Goal: Task Accomplishment & Management: Use online tool/utility

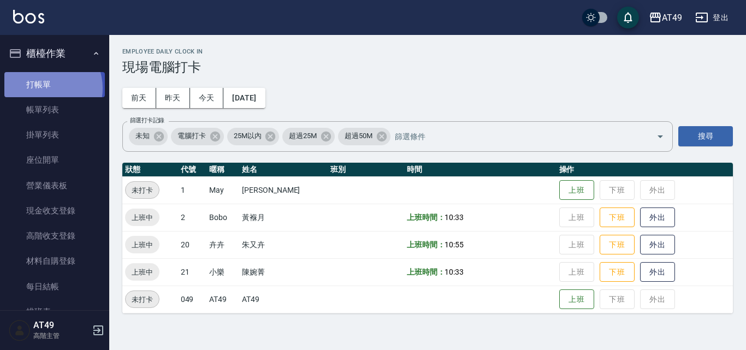
click at [43, 88] on link "打帳單" at bounding box center [54, 84] width 100 height 25
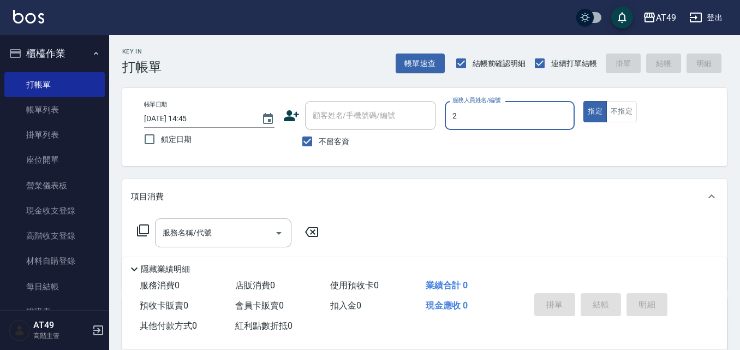
type input "2"
type button "true"
type input "Bobo-2"
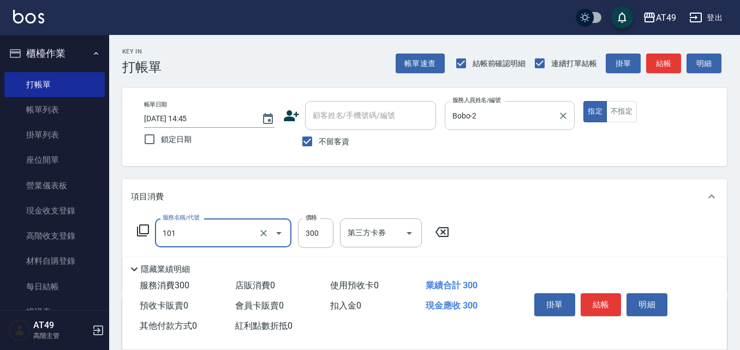
type input "一般洗髮(101)"
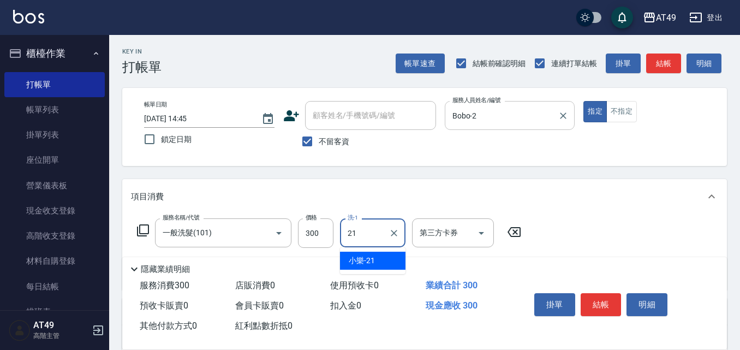
type input "小樂-21"
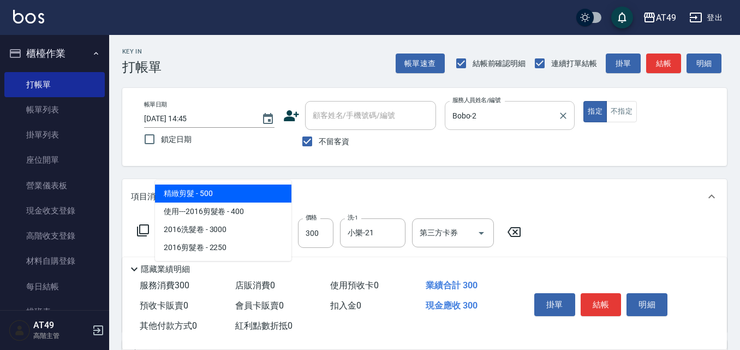
type input "精緻剪髮(201)"
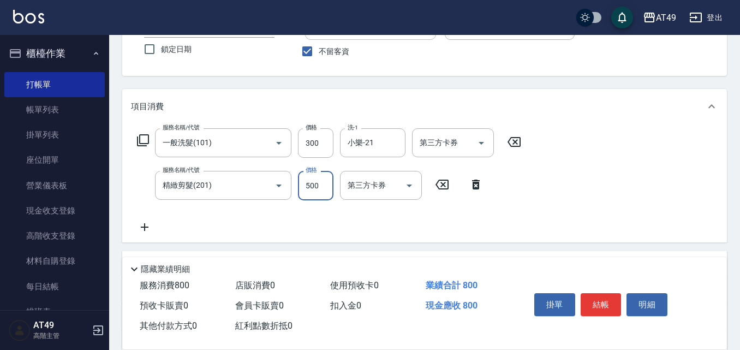
scroll to position [164, 0]
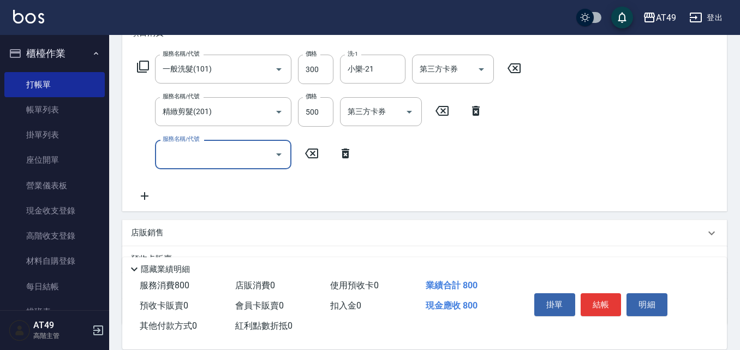
click at [221, 159] on input "服務名稱/代號" at bounding box center [215, 154] width 110 height 19
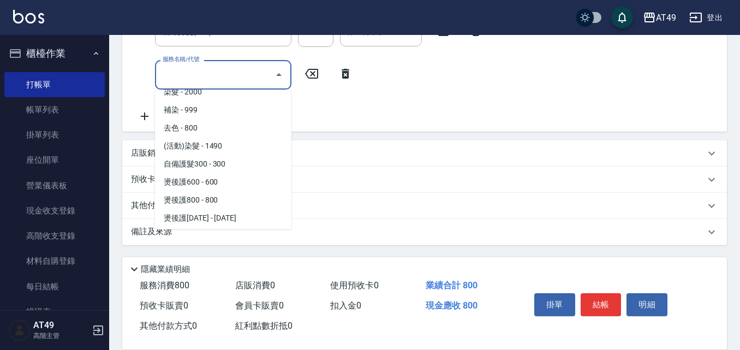
scroll to position [327, 0]
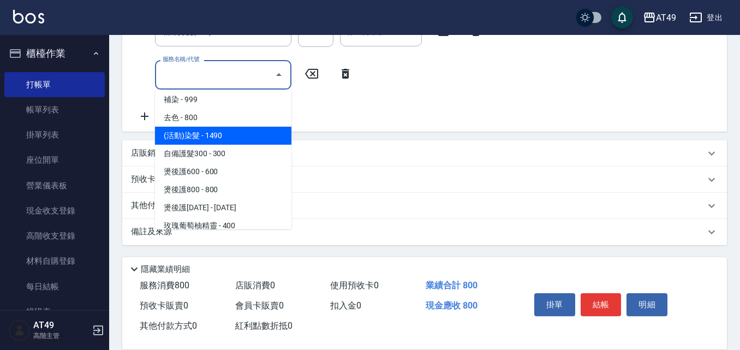
click at [212, 132] on span "(活動)染髮 - 1490" at bounding box center [223, 136] width 136 height 18
type input "(活動)染髮(404)"
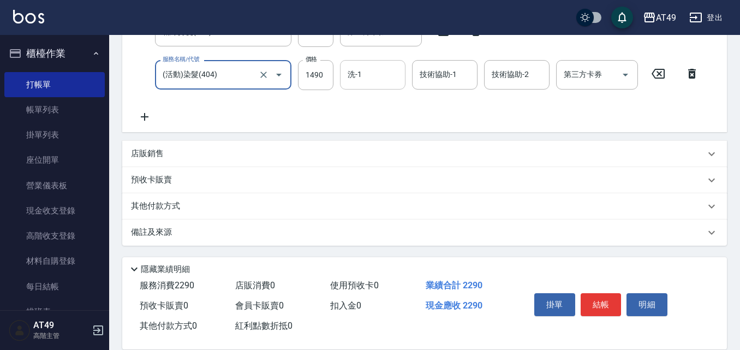
click at [355, 81] on input "洗-1" at bounding box center [373, 74] width 56 height 19
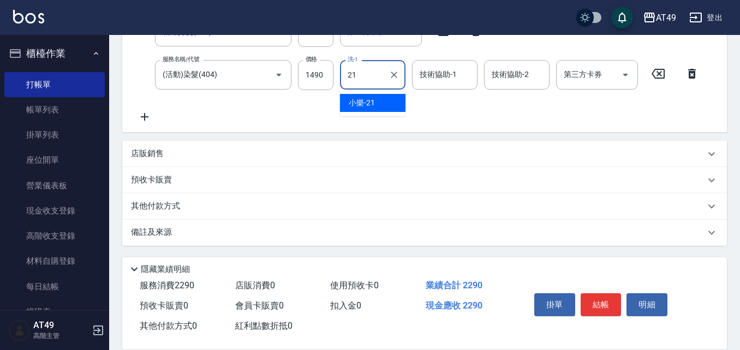
type input "小樂-21"
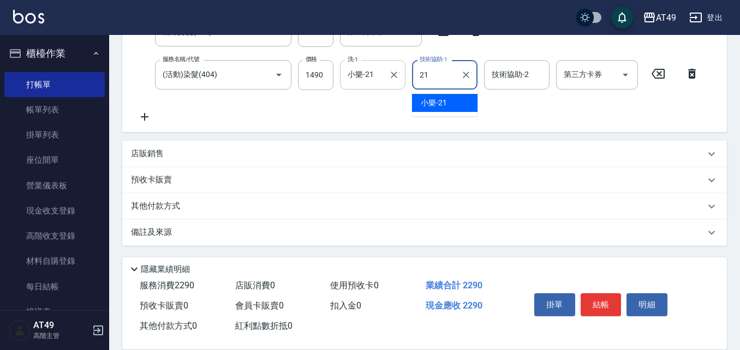
type input "小樂-21"
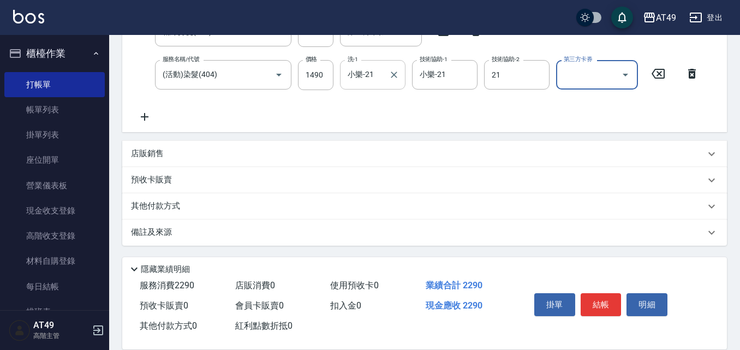
type input "小樂-21"
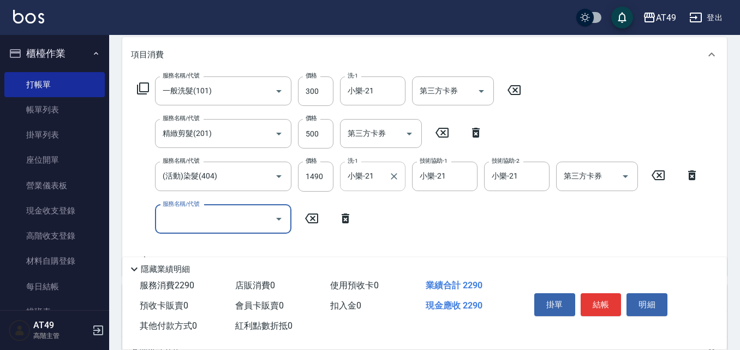
scroll to position [222, 0]
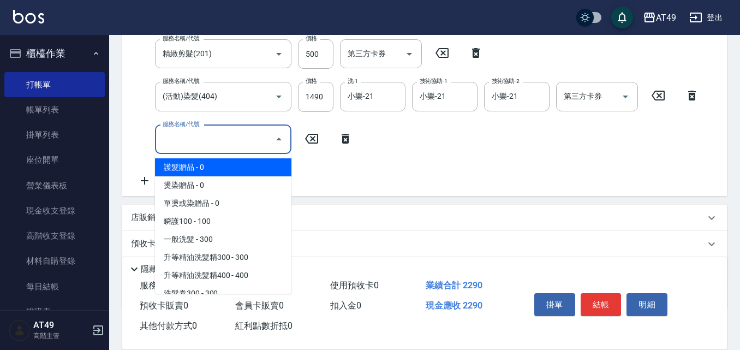
click at [201, 145] on input "服務名稱/代號" at bounding box center [215, 139] width 110 height 19
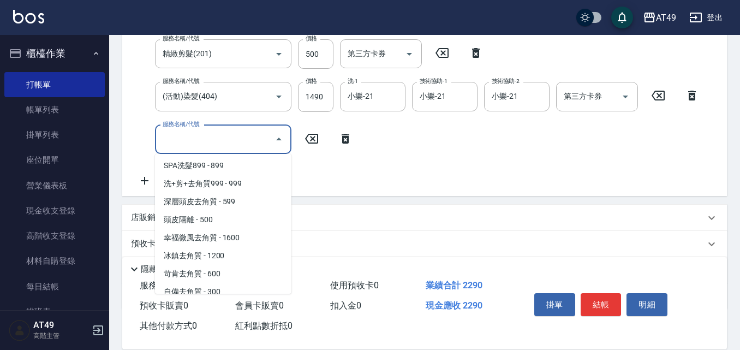
scroll to position [655, 0]
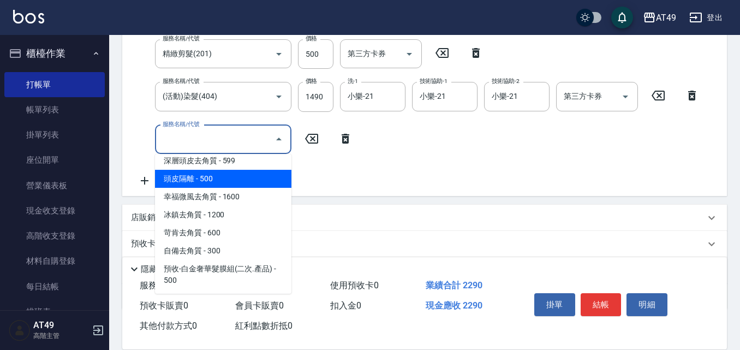
click at [230, 180] on span "頭皮隔離 - 500" at bounding box center [223, 179] width 136 height 18
type input "頭皮隔離(808)"
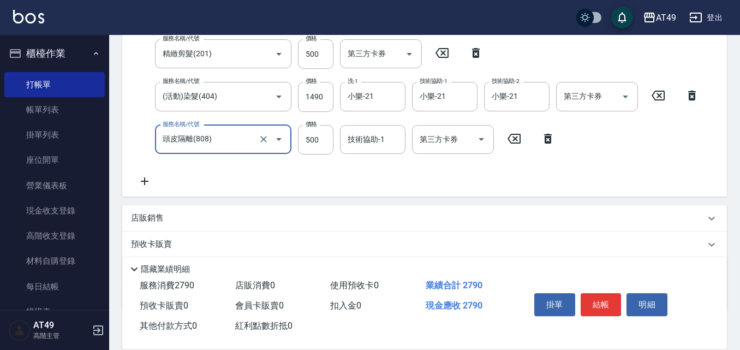
click at [362, 139] on div "技術協助-1 技術協助-1" at bounding box center [372, 139] width 65 height 29
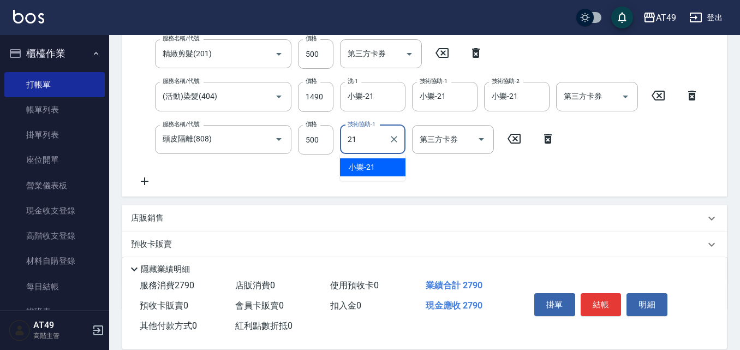
type input "小樂-21"
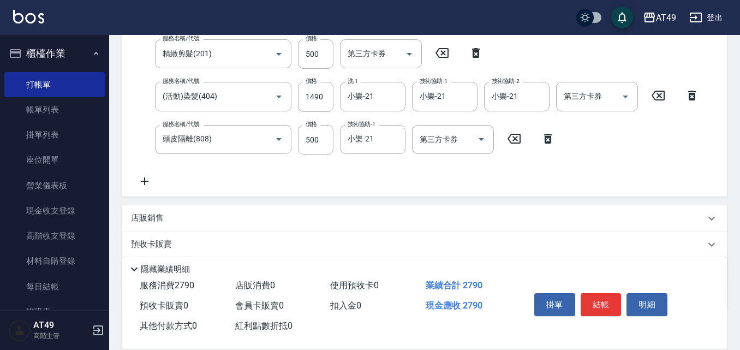
click at [144, 181] on icon at bounding box center [145, 181] width 8 height 8
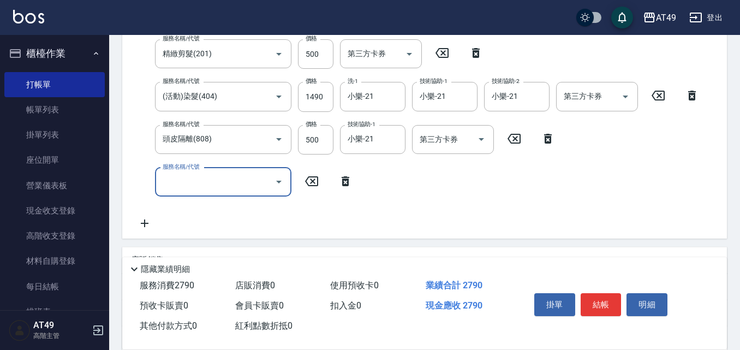
click at [203, 164] on div "服務名稱/代號 一般洗髮(101) 服務名稱/代號 價格 300 價格 洗-1 小樂-21 洗-1 第三方卡券 第三方卡券 服務名稱/代號 精緻剪髮(201)…" at bounding box center [418, 113] width 575 height 233
click at [200, 188] on input "服務名稱/代號" at bounding box center [215, 181] width 110 height 19
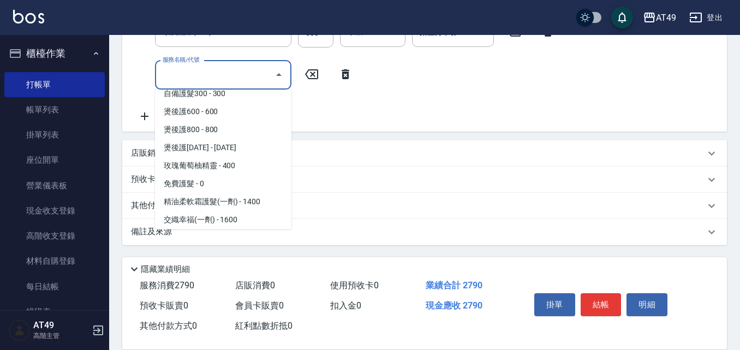
scroll to position [363, 0]
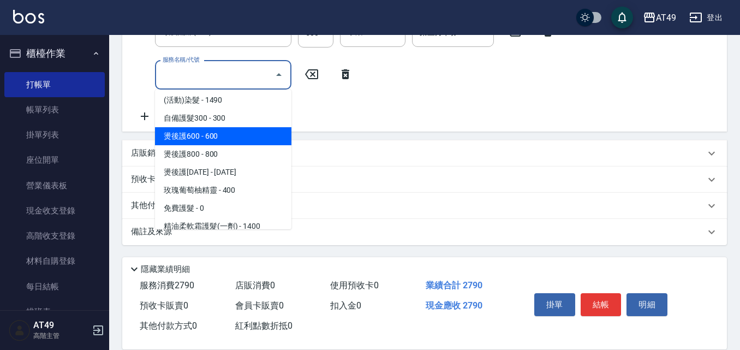
click at [223, 140] on span "燙後護600 - 600" at bounding box center [223, 136] width 136 height 18
type input "燙後護600(503)"
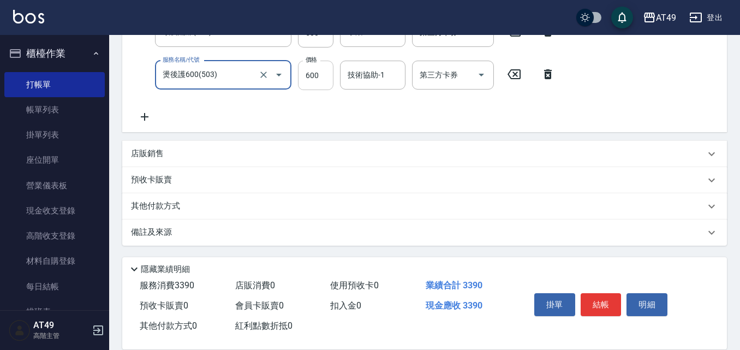
click at [303, 73] on div "Key In 打帳單 帳單速查 結帳前確認明細 連續打單結帳 掛單 結帳 明細 帳單日期 [DATE] 14:45 鎖定日期 顧客姓名/手機號碼/編號 顧客姓…" at bounding box center [424, 28] width 631 height 644
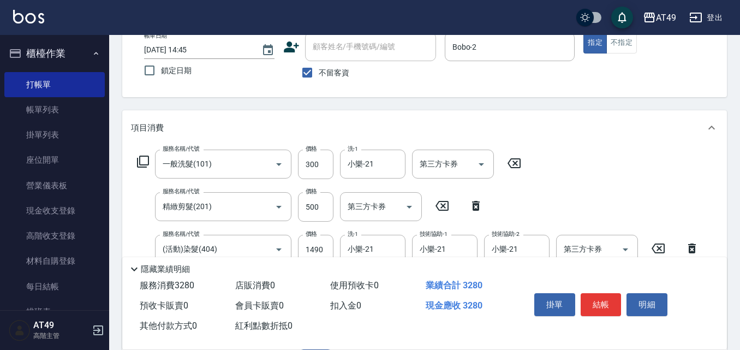
type input "490"
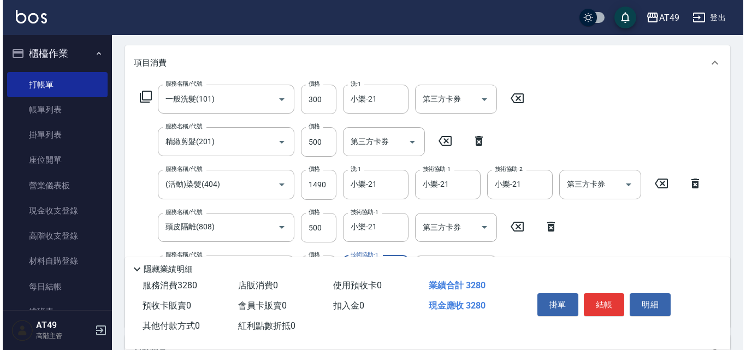
scroll to position [178, 0]
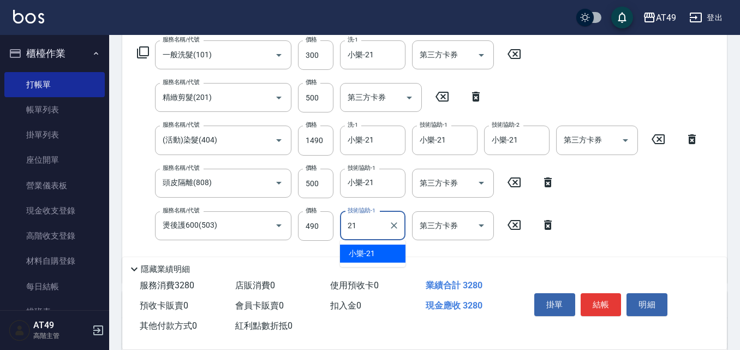
type input "小樂-21"
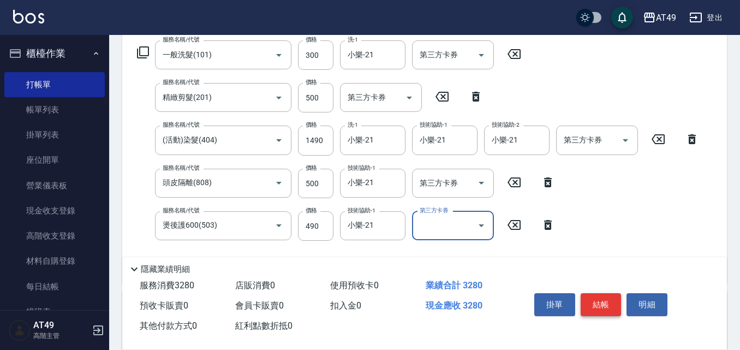
click at [615, 298] on button "結帳" at bounding box center [601, 304] width 41 height 23
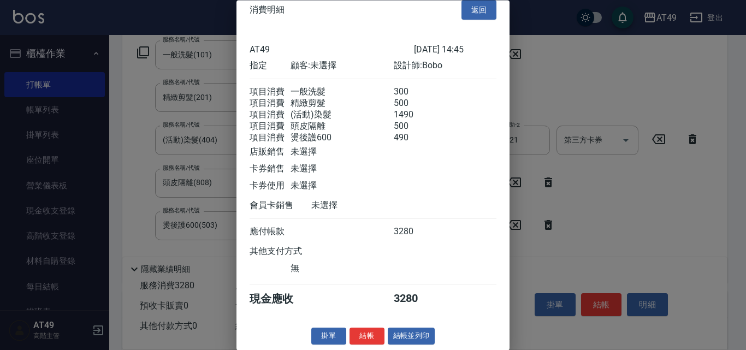
scroll to position [31, 0]
click at [588, 217] on div at bounding box center [373, 175] width 746 height 350
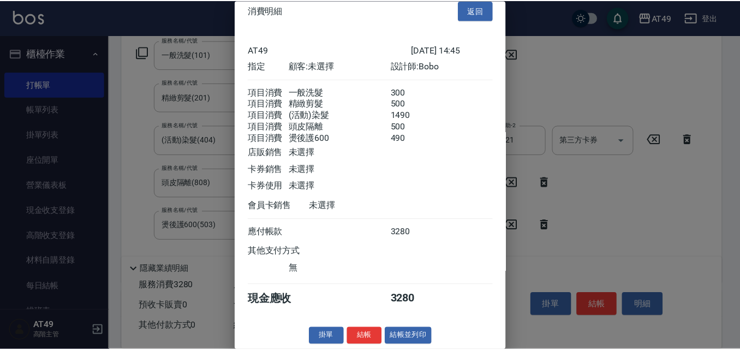
scroll to position [0, 0]
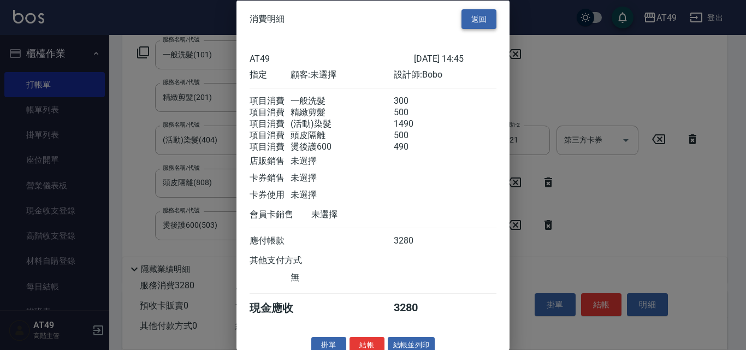
click at [477, 16] on button "返回" at bounding box center [478, 19] width 35 height 20
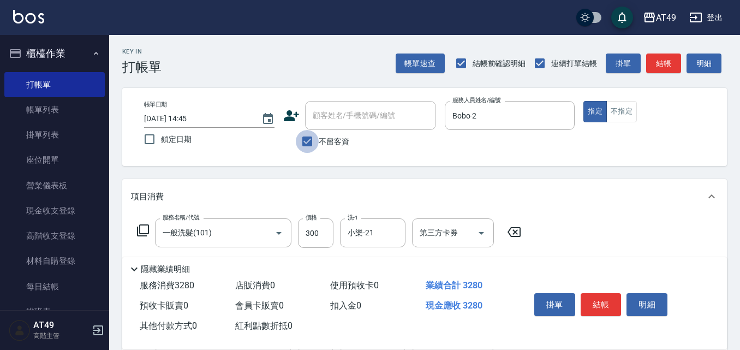
click at [316, 138] on input "不留客資" at bounding box center [307, 141] width 23 height 23
checkbox input "false"
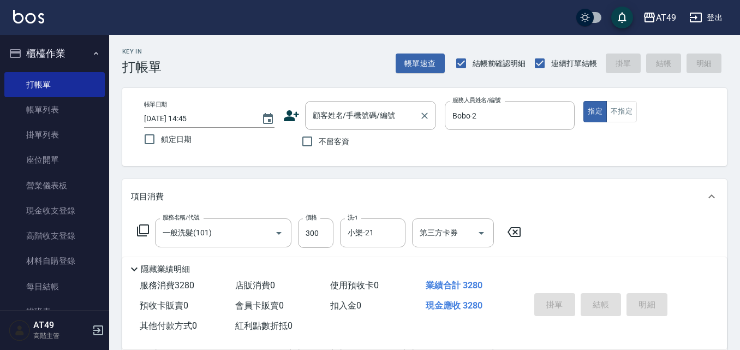
click at [323, 120] on div "顧客姓名/手機號碼/編號 顧客姓名/手機號碼/編號" at bounding box center [370, 115] width 131 height 29
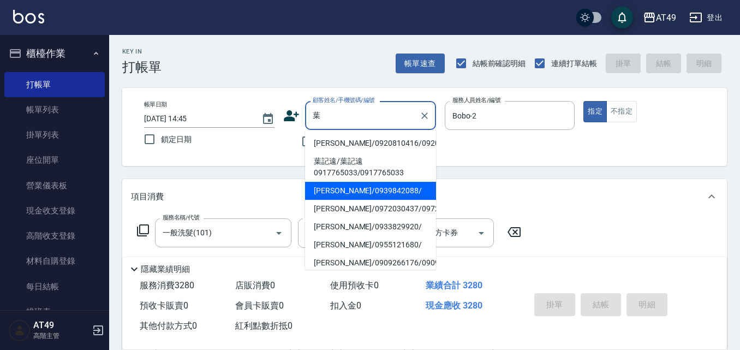
scroll to position [55, 0]
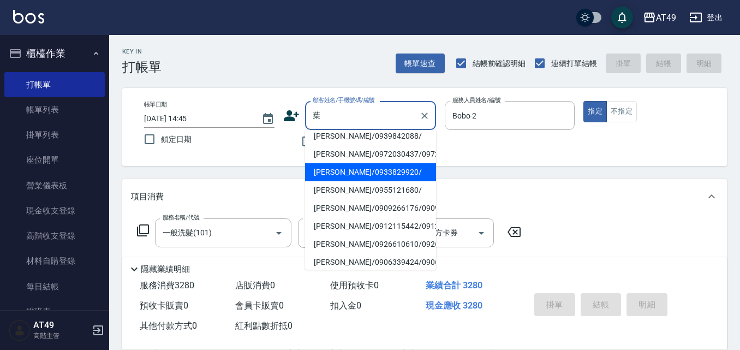
click at [376, 145] on li "[PERSON_NAME]/0939842088/" at bounding box center [370, 136] width 131 height 18
type input "[PERSON_NAME]/0939842088/"
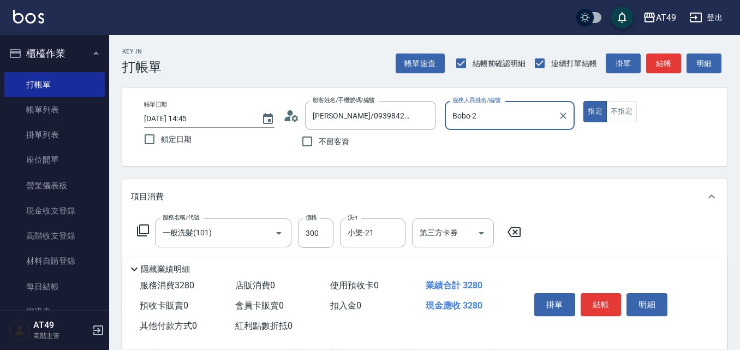
type input "May-1"
click at [407, 115] on input "[PERSON_NAME]/0939842088/" at bounding box center [362, 115] width 105 height 19
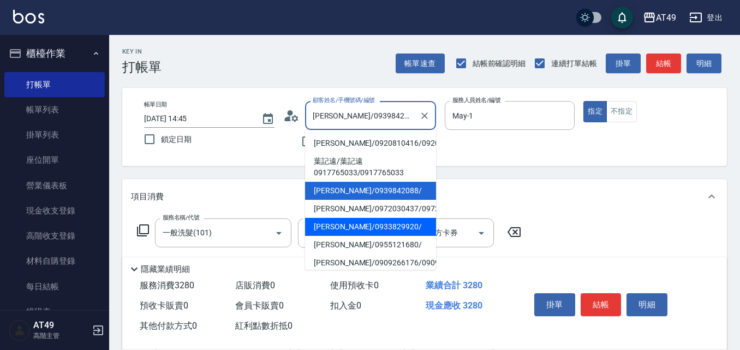
click at [339, 236] on li "[PERSON_NAME]/0933829920/" at bounding box center [370, 227] width 131 height 18
type input "[PERSON_NAME]/0933829920/"
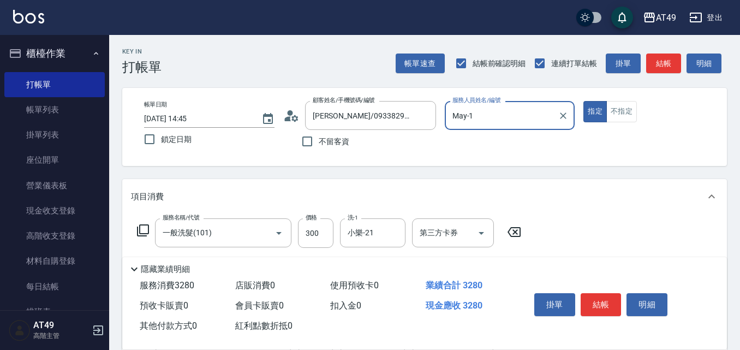
type input "Bobo-2"
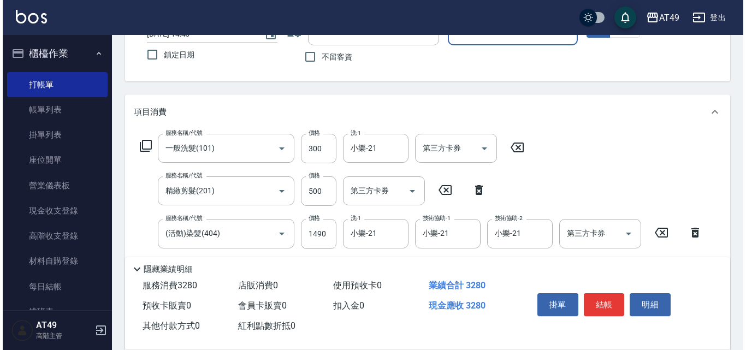
scroll to position [273, 0]
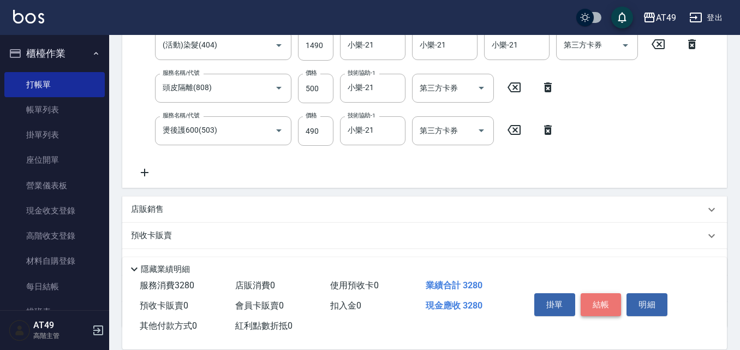
click at [586, 296] on button "結帳" at bounding box center [601, 304] width 41 height 23
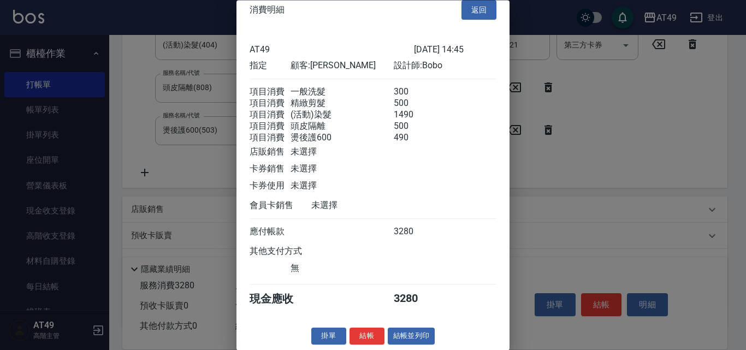
scroll to position [31, 0]
click at [370, 336] on button "結帳" at bounding box center [366, 336] width 35 height 17
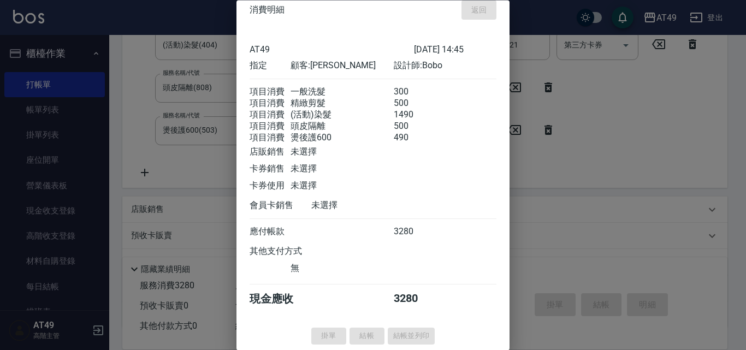
type input "[DATE] 14:46"
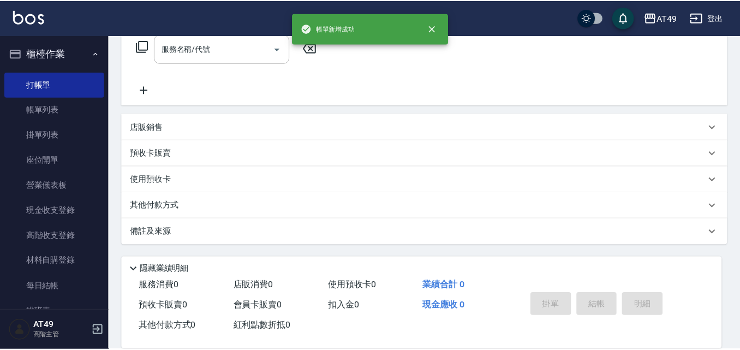
scroll to position [0, 0]
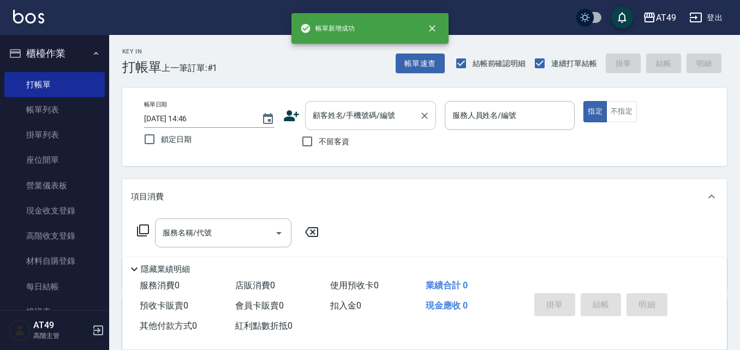
click at [352, 112] on input "顧客姓名/手機號碼/編號" at bounding box center [362, 115] width 105 height 19
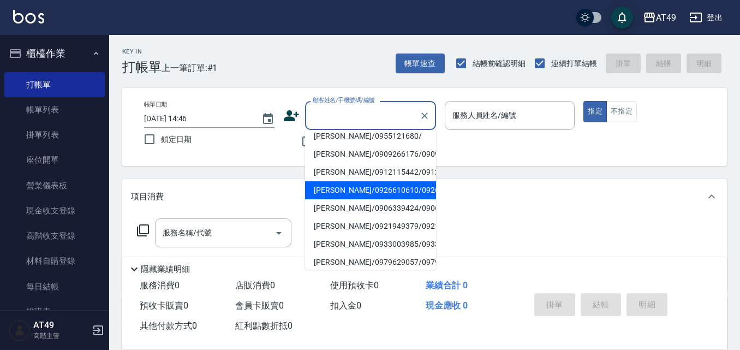
scroll to position [109, 0]
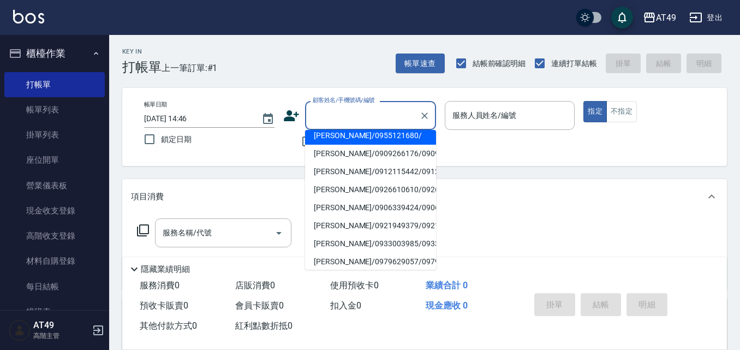
click at [338, 145] on li "[PERSON_NAME]/0955121680/" at bounding box center [370, 136] width 131 height 18
type input "[PERSON_NAME]/0955121680/"
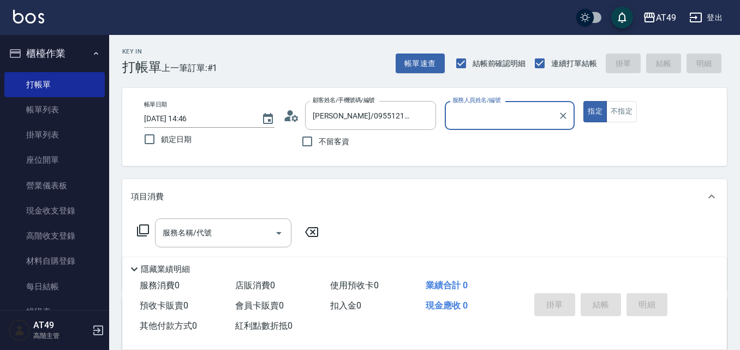
type input "Bobo-2"
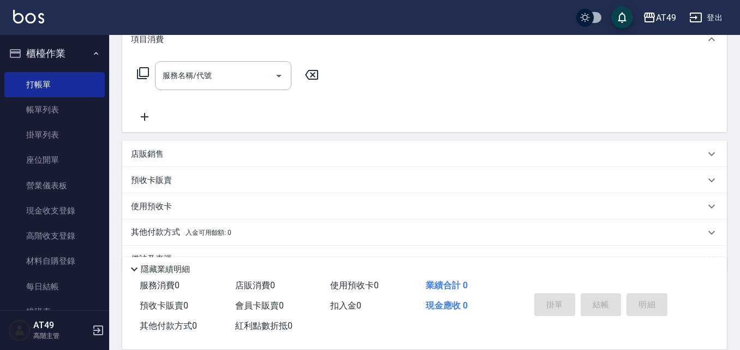
scroll to position [184, 0]
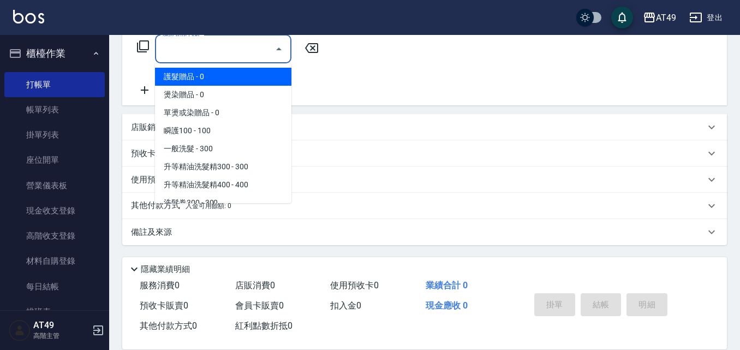
click at [184, 46] on div "服務名稱/代號 服務名稱/代號" at bounding box center [223, 48] width 136 height 29
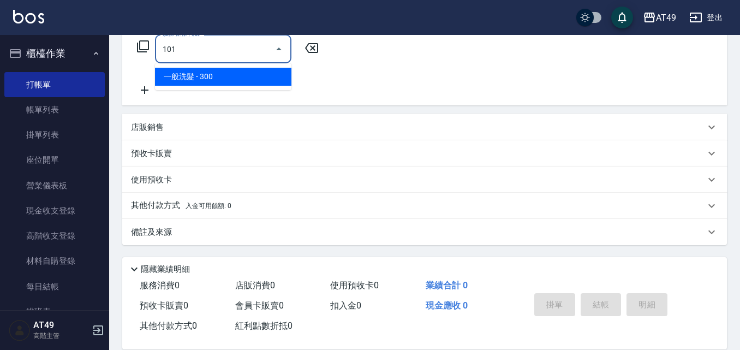
type input "一般洗髮(101)"
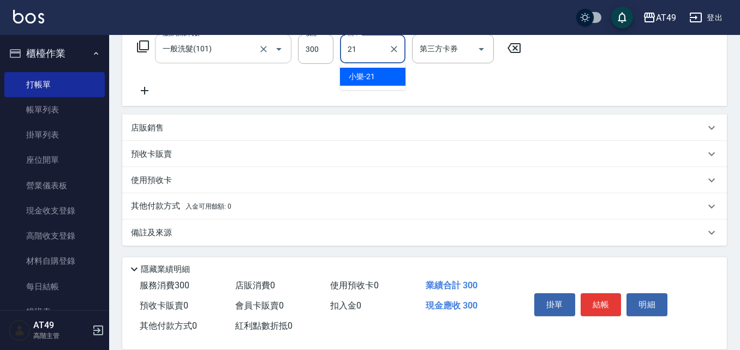
type input "小樂-21"
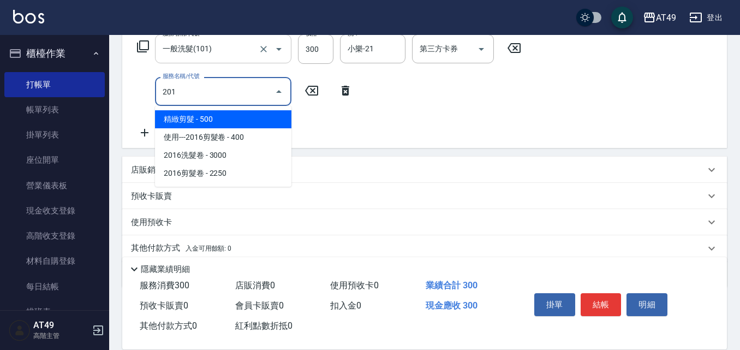
type input "精緻剪髮(201)"
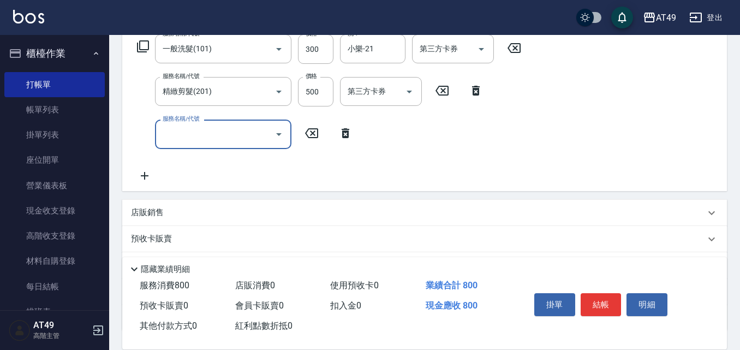
click at [186, 132] on input "服務名稱/代號" at bounding box center [215, 133] width 110 height 19
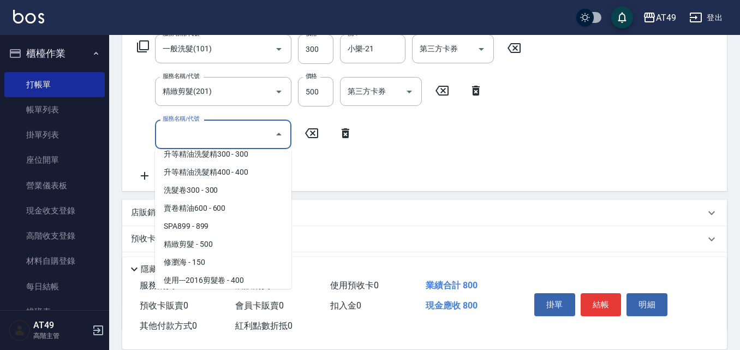
scroll to position [327, 0]
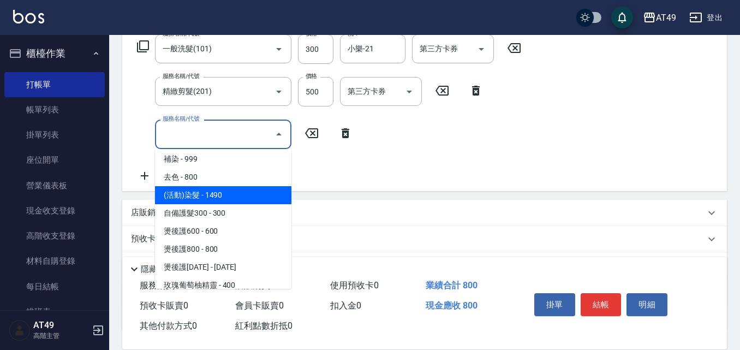
click at [226, 197] on span "(活動)染髮 - 1490" at bounding box center [223, 195] width 136 height 18
type input "(活動)染髮(404)"
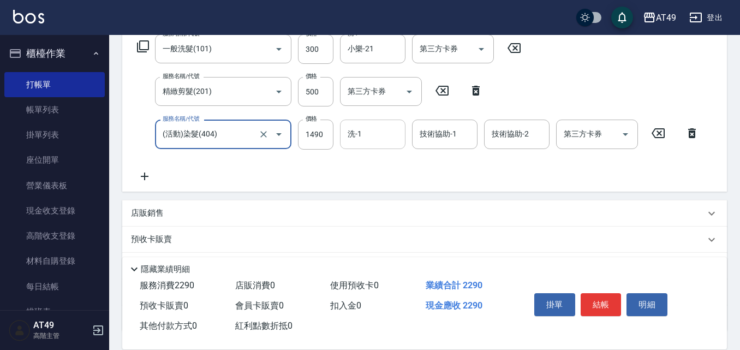
click at [355, 140] on input "洗-1" at bounding box center [373, 133] width 56 height 19
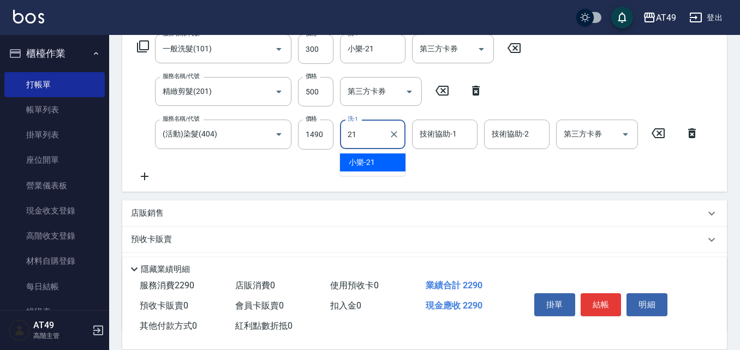
type input "小樂-21"
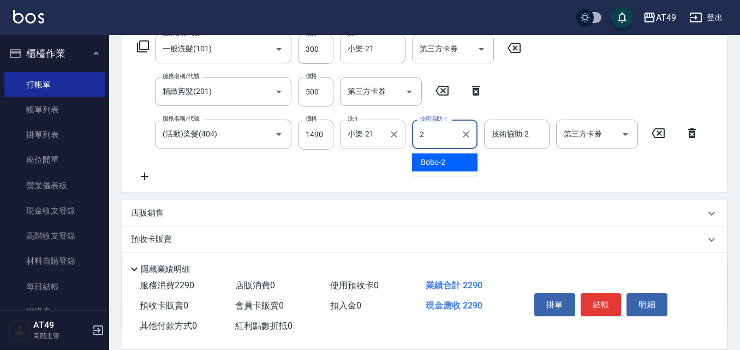
type input "Bobo-2"
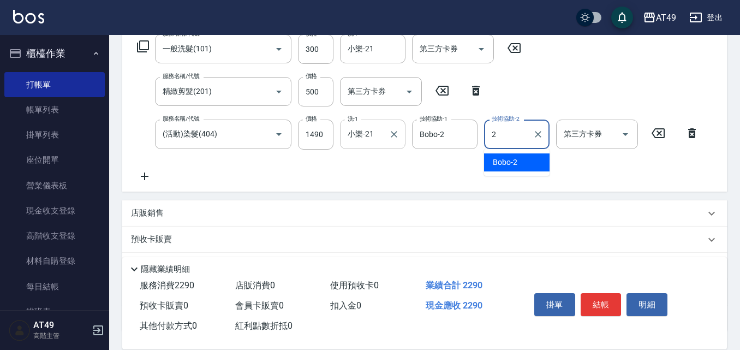
type input "Bobo-2"
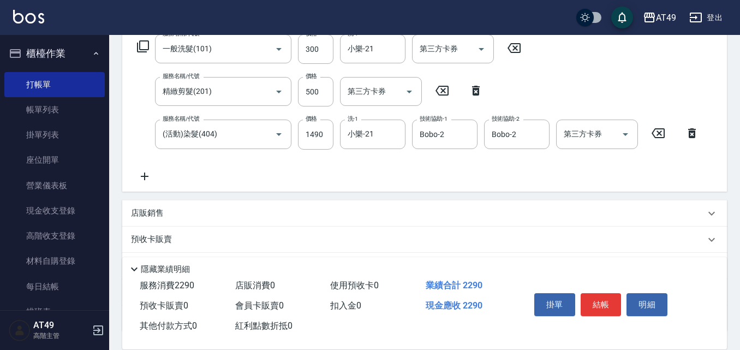
click at [152, 178] on icon at bounding box center [144, 176] width 27 height 13
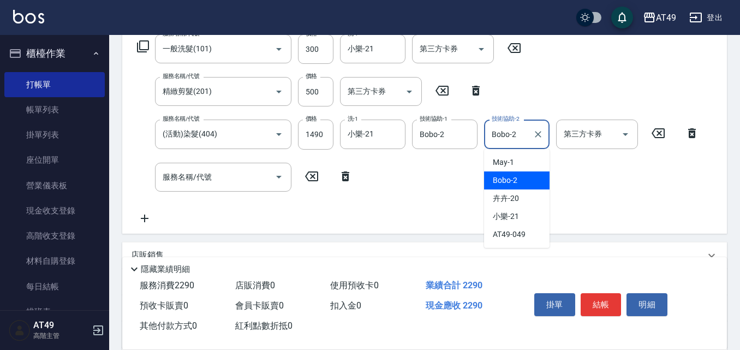
click at [496, 131] on input "Bobo-2" at bounding box center [508, 133] width 39 height 19
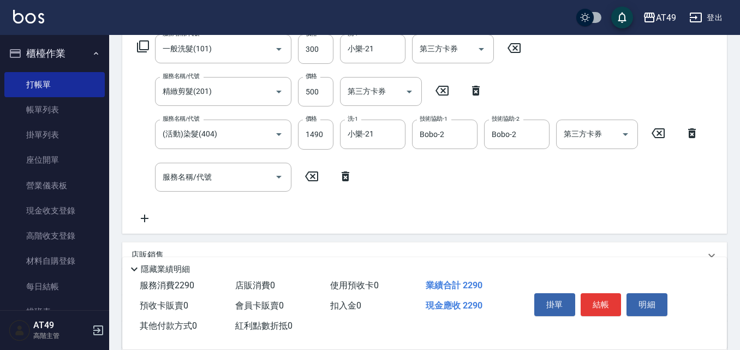
click at [422, 202] on div "服務名稱/代號 一般洗髮(101) 服務名稱/代號 價格 300 價格 洗-1 小樂-21 洗-1 第三方卡券 第三方卡券 服務名稱/代號 精緻剪髮(201)…" at bounding box center [418, 129] width 575 height 190
click at [215, 177] on input "服務名稱/代號" at bounding box center [215, 177] width 110 height 19
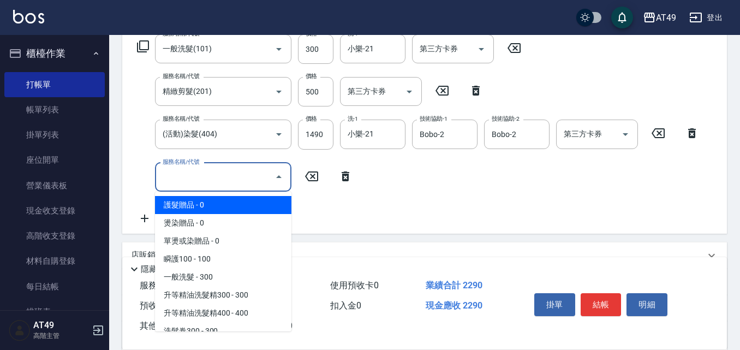
click at [234, 169] on input "服務名稱/代號" at bounding box center [215, 177] width 110 height 19
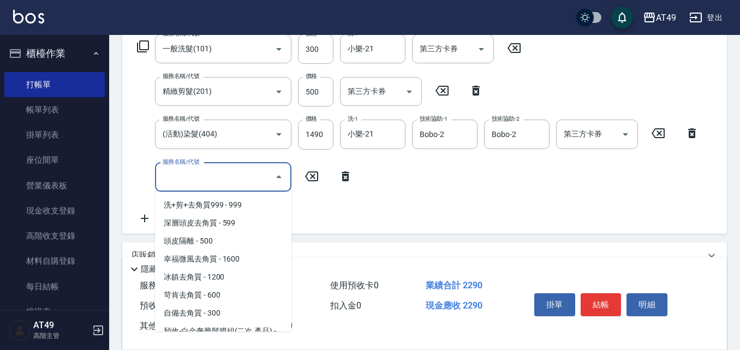
scroll to position [655, 0]
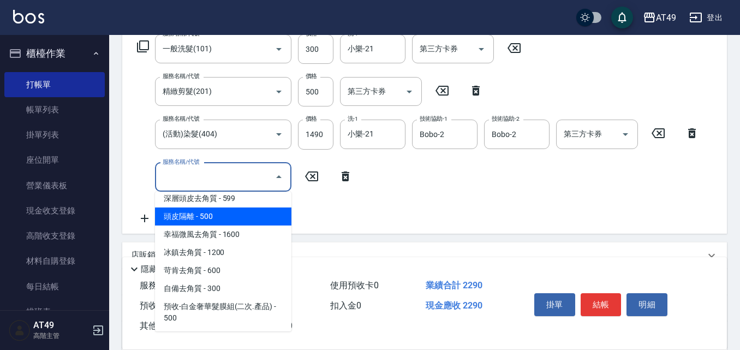
click at [228, 214] on span "頭皮隔離 - 500" at bounding box center [223, 216] width 136 height 18
type input "頭皮隔離(808)"
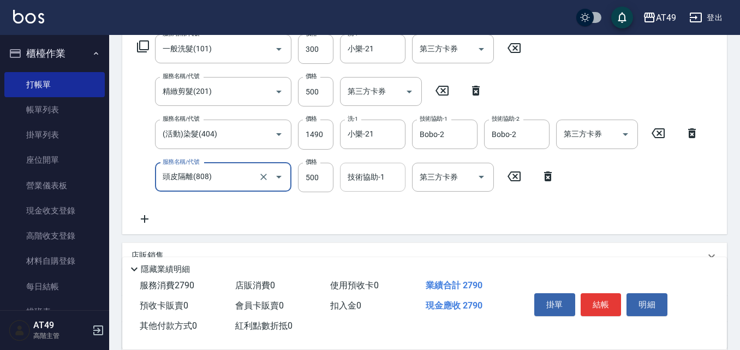
click at [378, 184] on input "技術協助-1" at bounding box center [373, 177] width 56 height 19
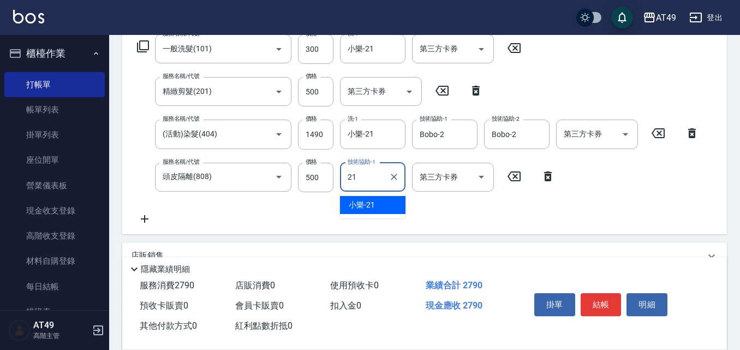
type input "小樂-21"
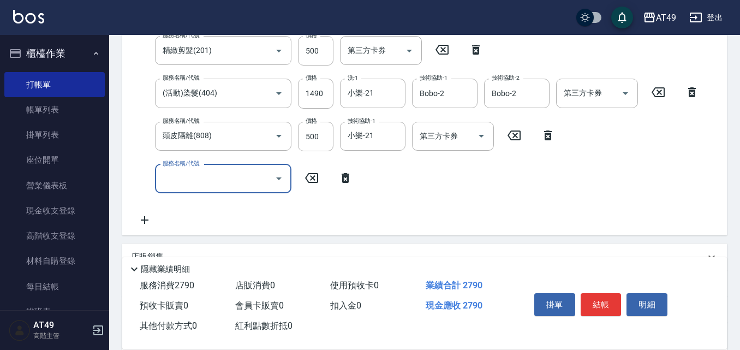
scroll to position [348, 0]
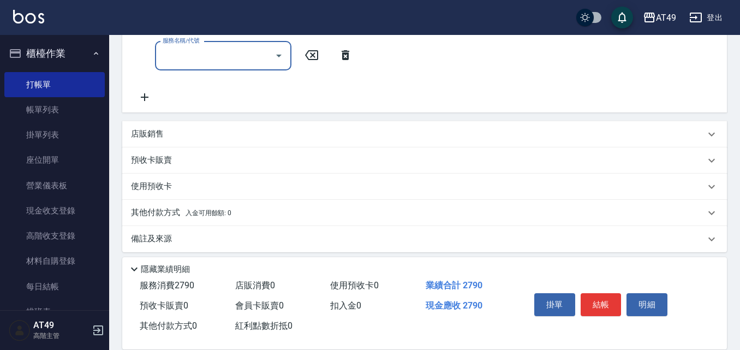
click at [223, 53] on input "服務名稱/代號" at bounding box center [215, 55] width 110 height 19
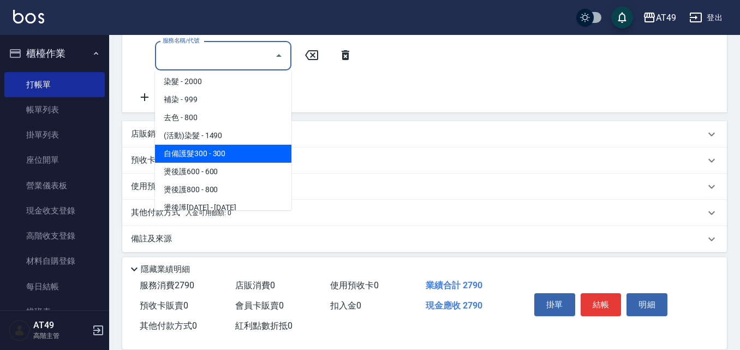
scroll to position [327, 0]
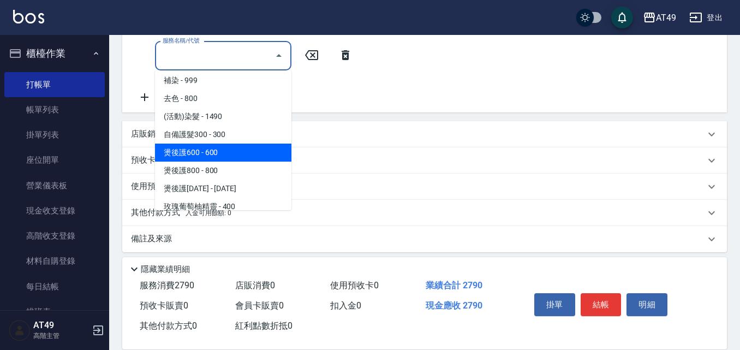
click at [213, 147] on span "燙後護600 - 600" at bounding box center [223, 153] width 136 height 18
type input "燙後護600(503)"
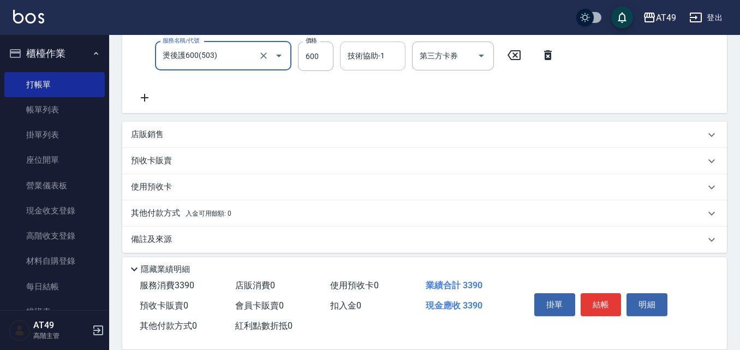
click at [349, 63] on input "技術協助-1" at bounding box center [373, 55] width 56 height 19
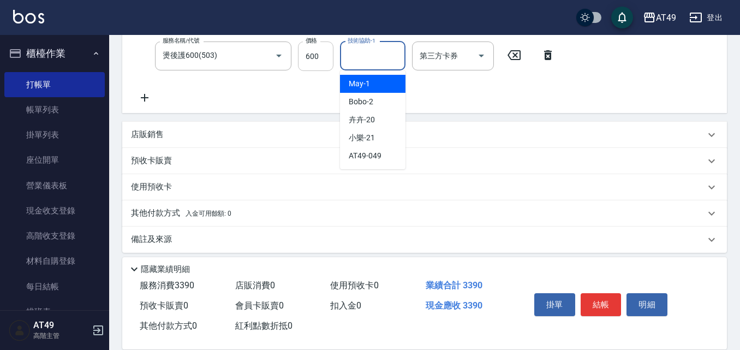
click at [305, 56] on div "Key In 打帳單 上一筆訂單:#1 帳單速查 結帳前確認明細 連續打單結帳 掛單 結帳 明細 帳單日期 [DATE] 14:46 鎖定日期 顧客姓名/手機…" at bounding box center [424, 22] width 631 height 670
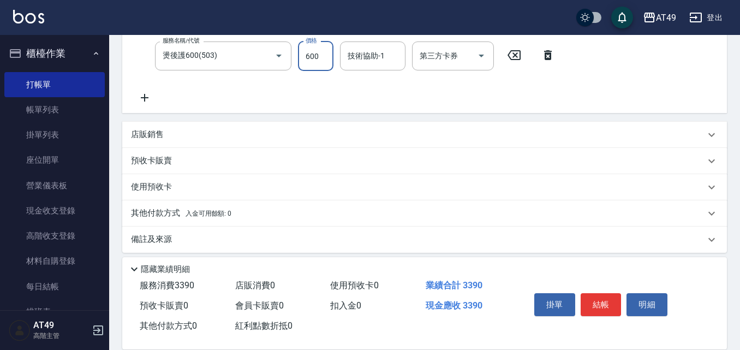
scroll to position [69, 0]
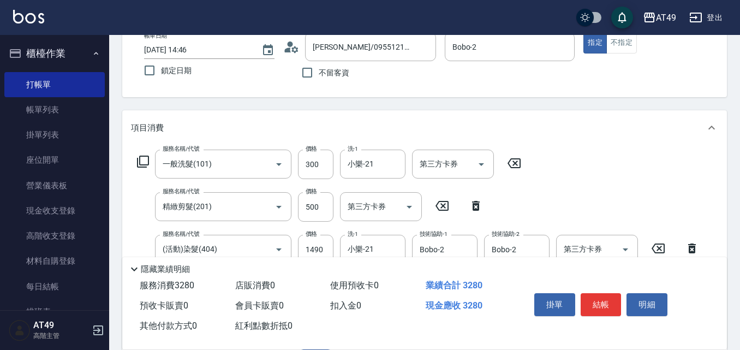
type input "490"
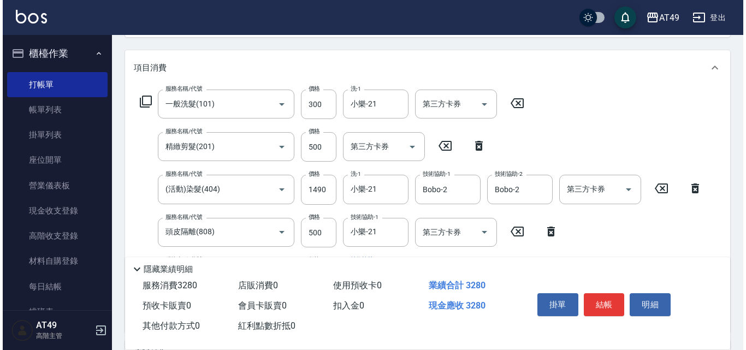
scroll to position [287, 0]
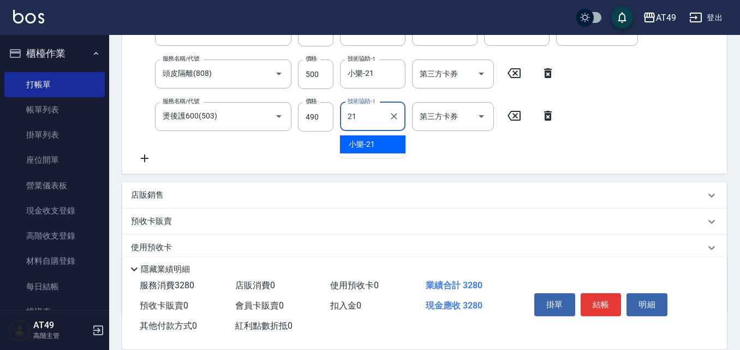
type input "小樂-21"
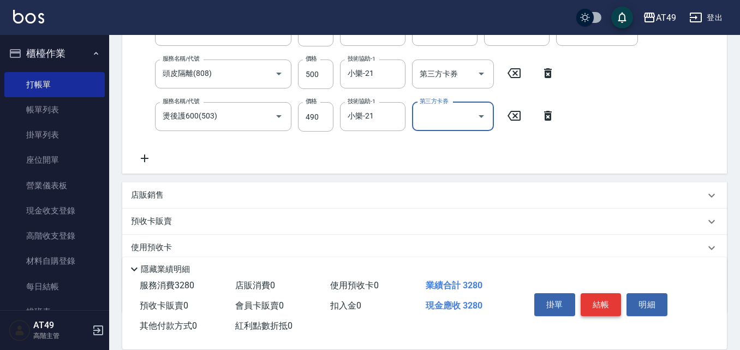
click at [603, 295] on button "結帳" at bounding box center [601, 304] width 41 height 23
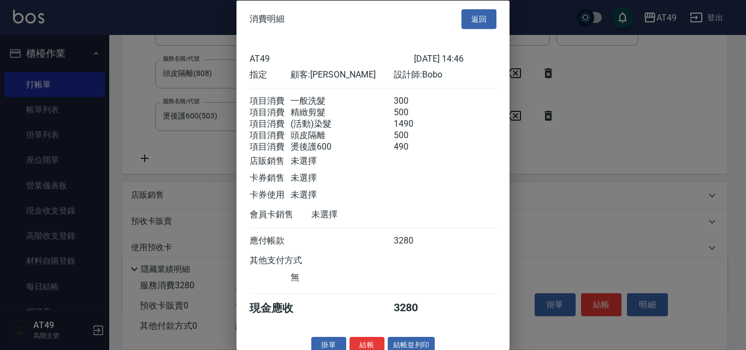
scroll to position [31, 0]
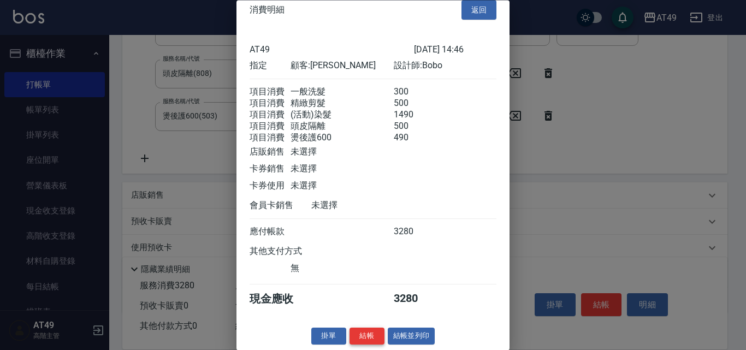
click at [364, 337] on button "結帳" at bounding box center [366, 336] width 35 height 17
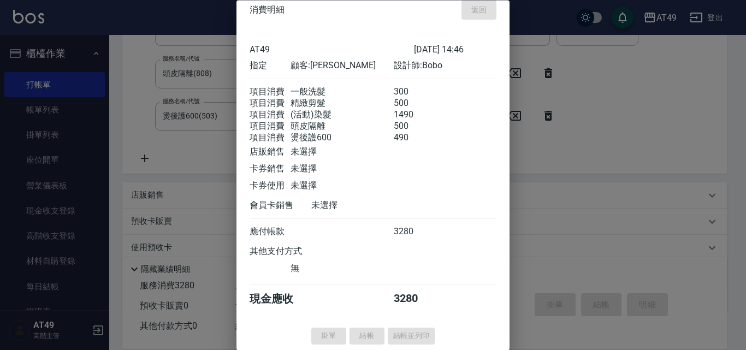
type input "[DATE] 14:47"
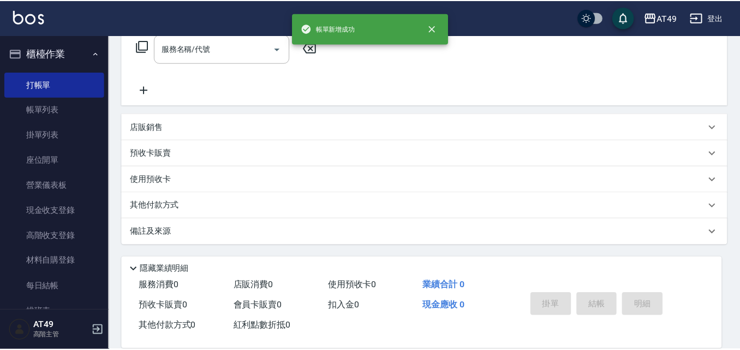
scroll to position [0, 0]
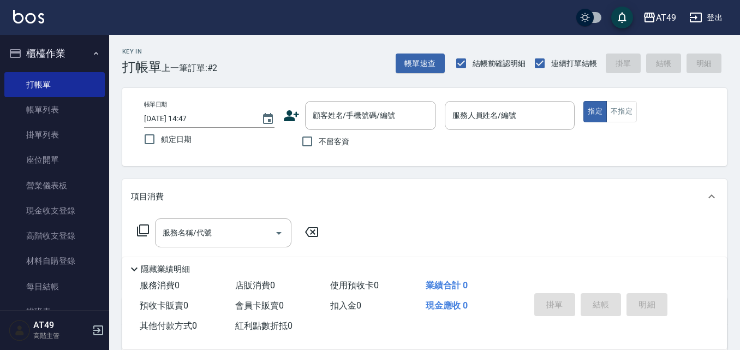
click at [337, 141] on span "不留客資" at bounding box center [334, 141] width 31 height 11
click at [319, 141] on input "不留客資" at bounding box center [307, 141] width 23 height 23
checkbox input "true"
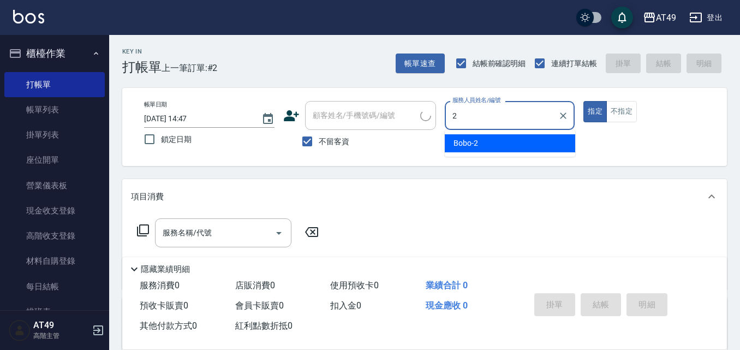
type input "Bobo-2"
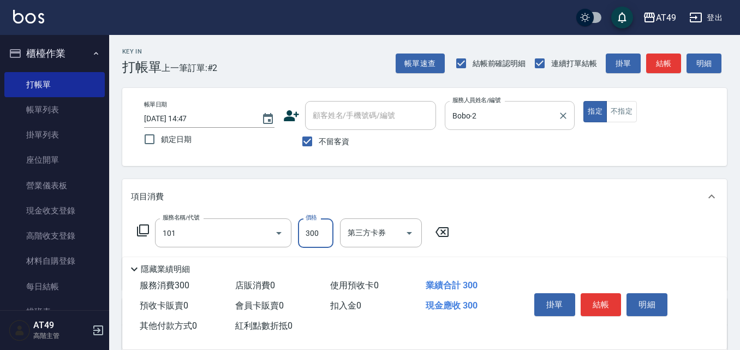
type input "一般洗髮(101)"
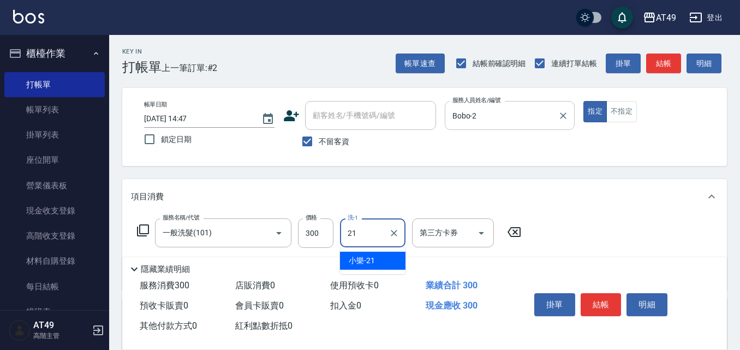
type input "小樂-21"
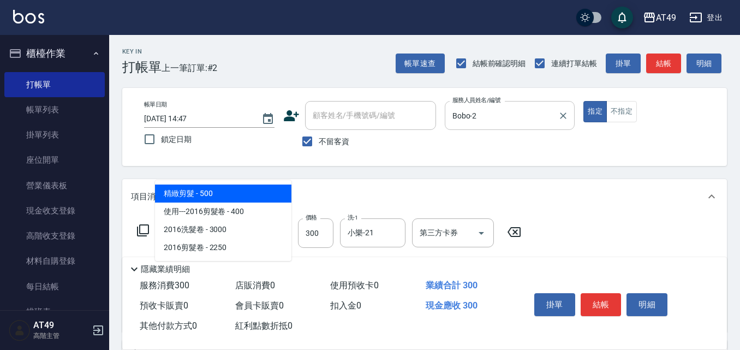
type input "精緻剪髮(201)"
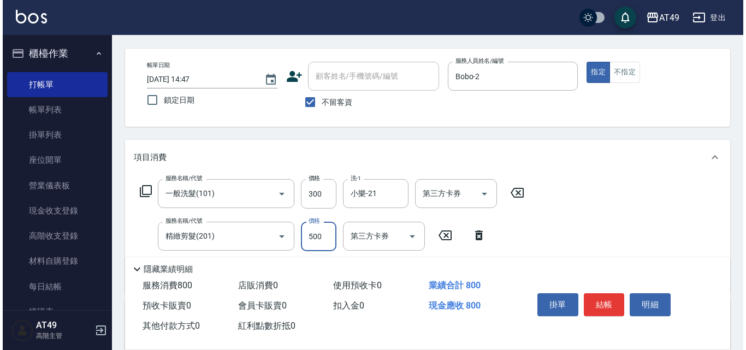
scroll to position [109, 0]
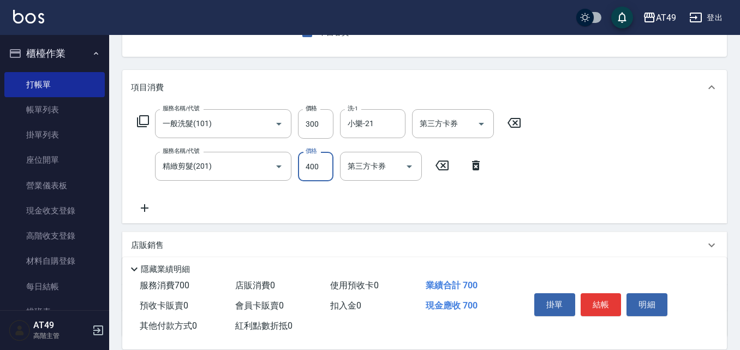
type input "400"
click at [595, 295] on button "結帳" at bounding box center [601, 304] width 41 height 23
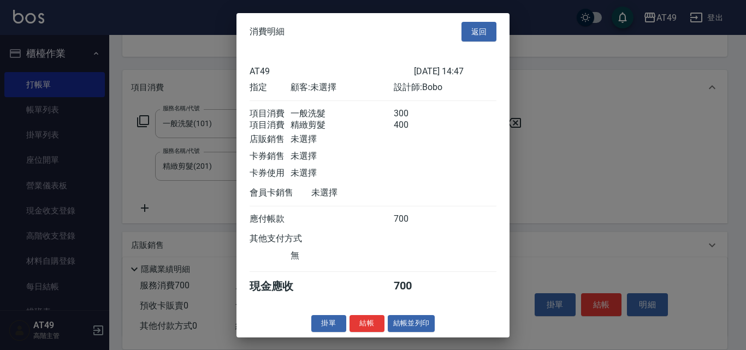
click at [360, 330] on button "結帳" at bounding box center [366, 323] width 35 height 17
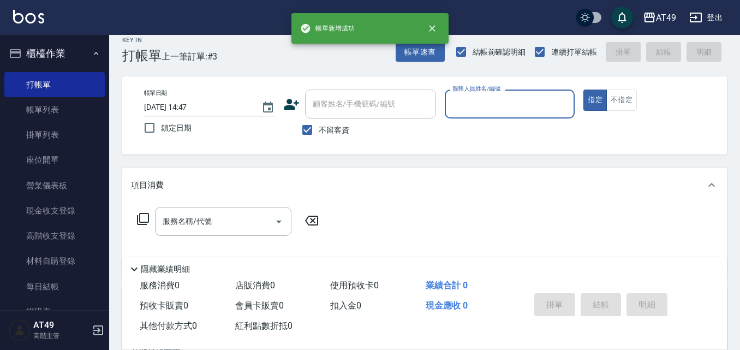
scroll to position [0, 0]
